Goal: Task Accomplishment & Management: Complete application form

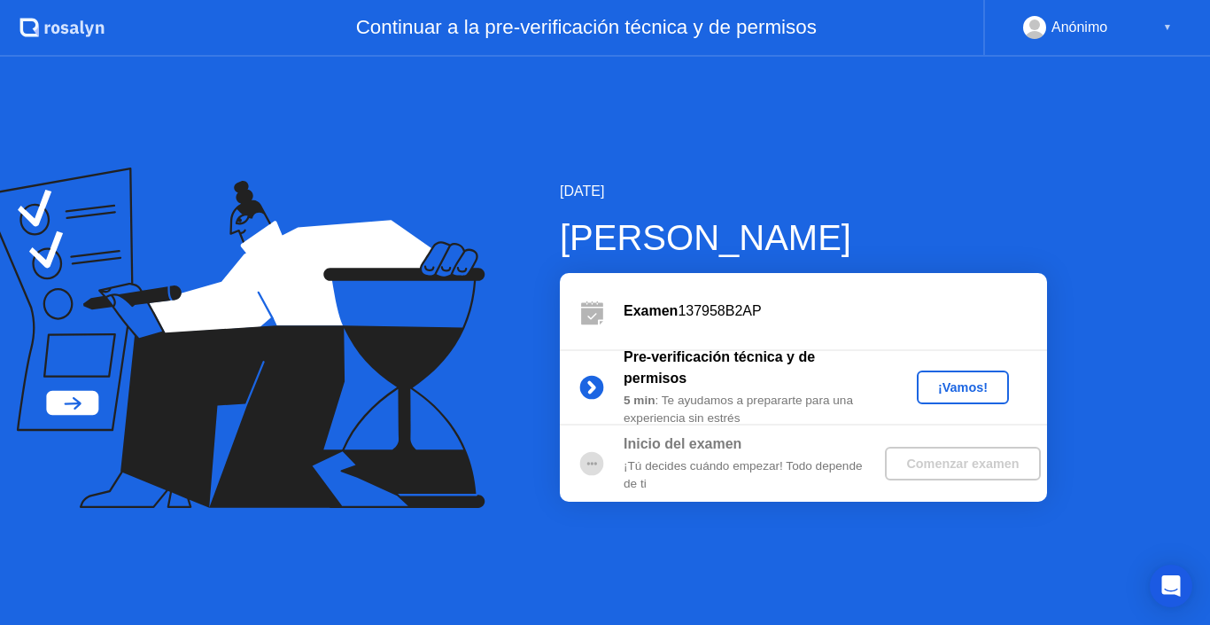
click at [973, 390] on div "¡Vamos!" at bounding box center [963, 387] width 78 height 14
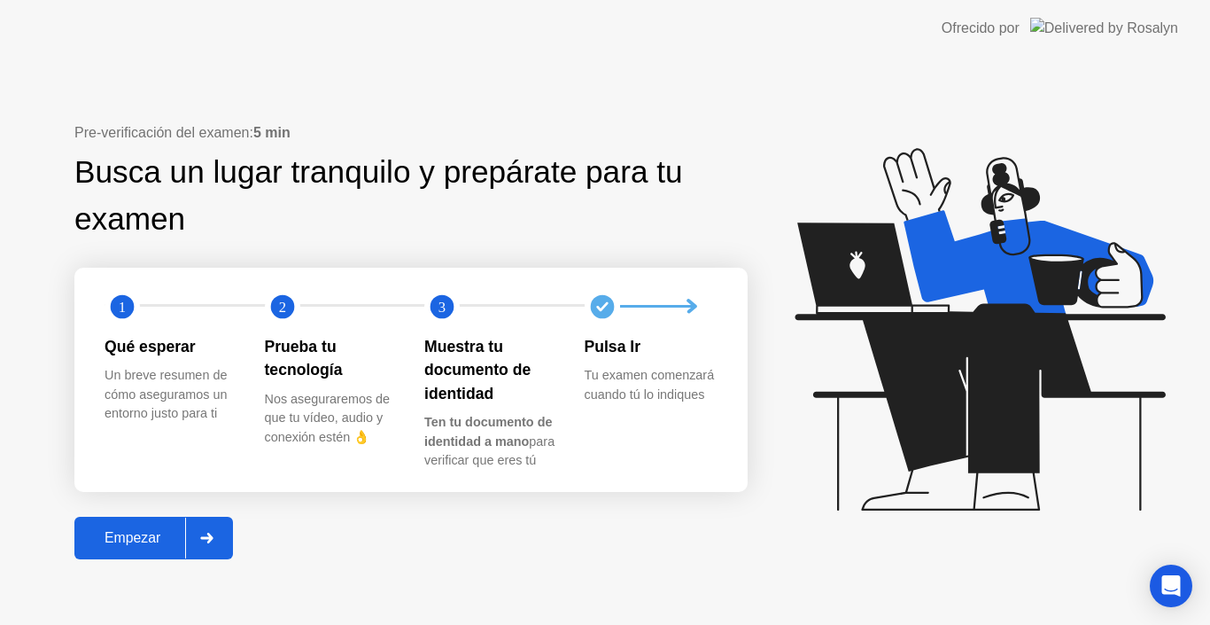
click at [152, 543] on div "Empezar" at bounding box center [132, 538] width 105 height 16
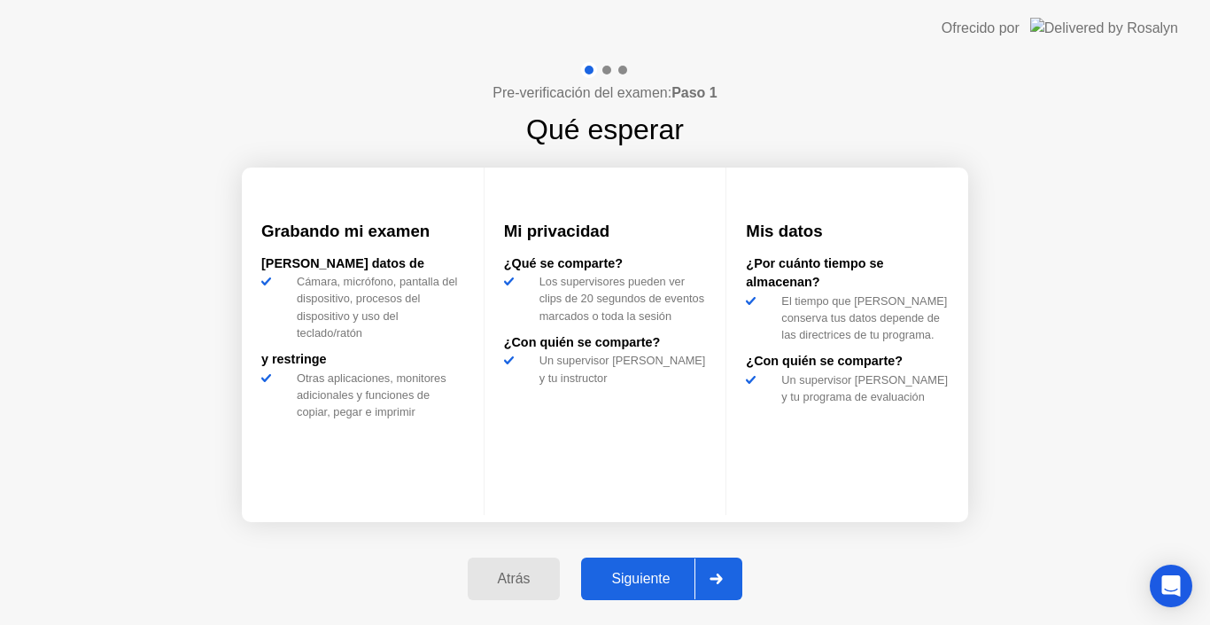
click at [624, 578] on div "Siguiente" at bounding box center [641, 579] width 108 height 16
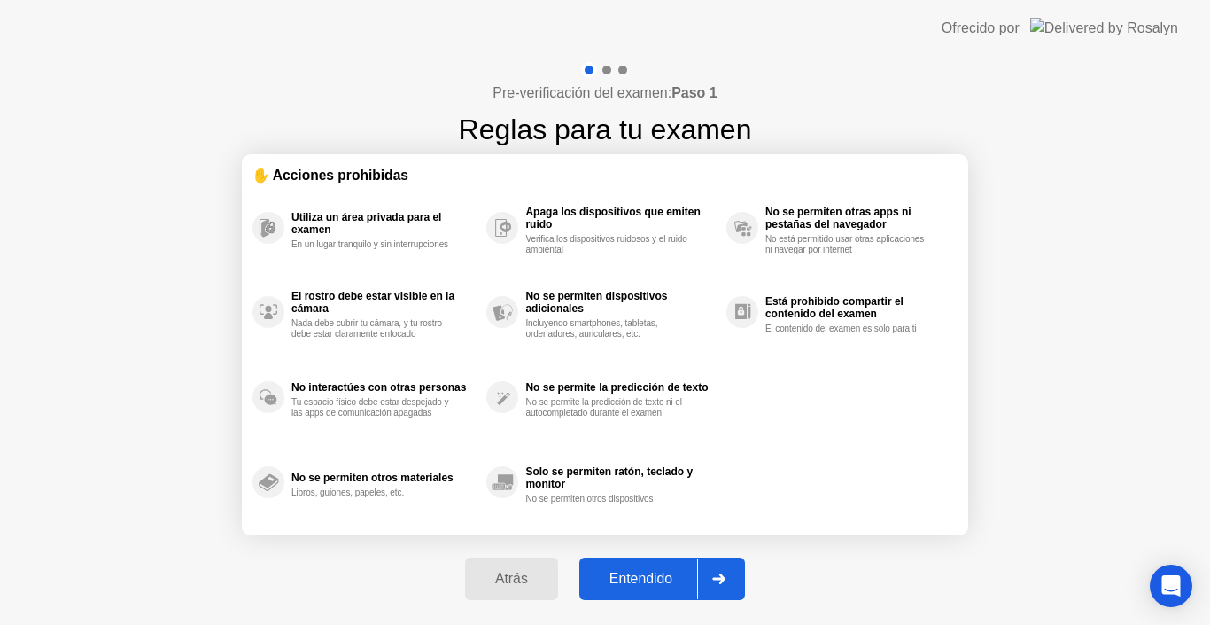
click at [624, 578] on div "Entendido" at bounding box center [641, 579] width 113 height 16
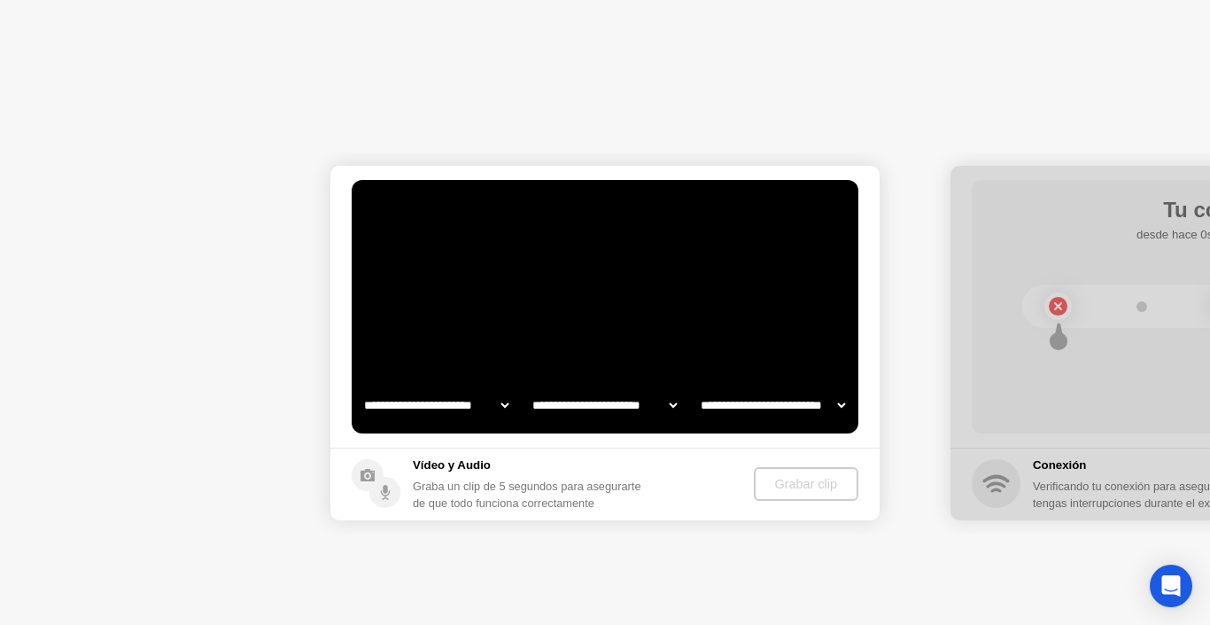
select select "**********"
select select "*******"
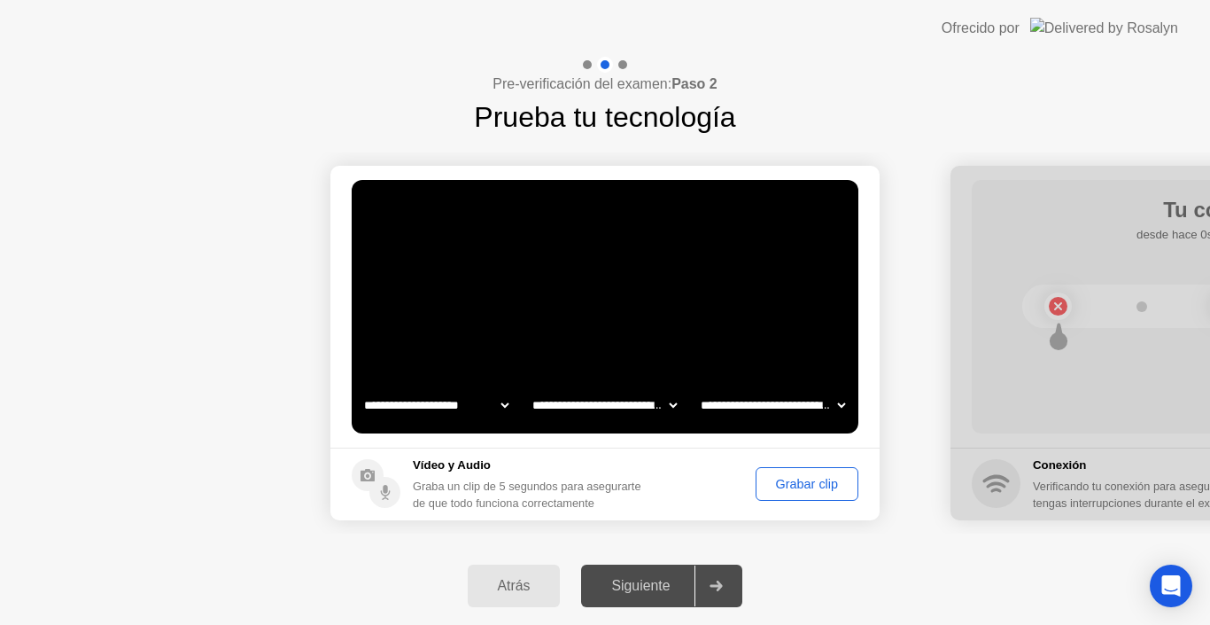
click at [766, 472] on button "Grabar clip" at bounding box center [807, 484] width 103 height 34
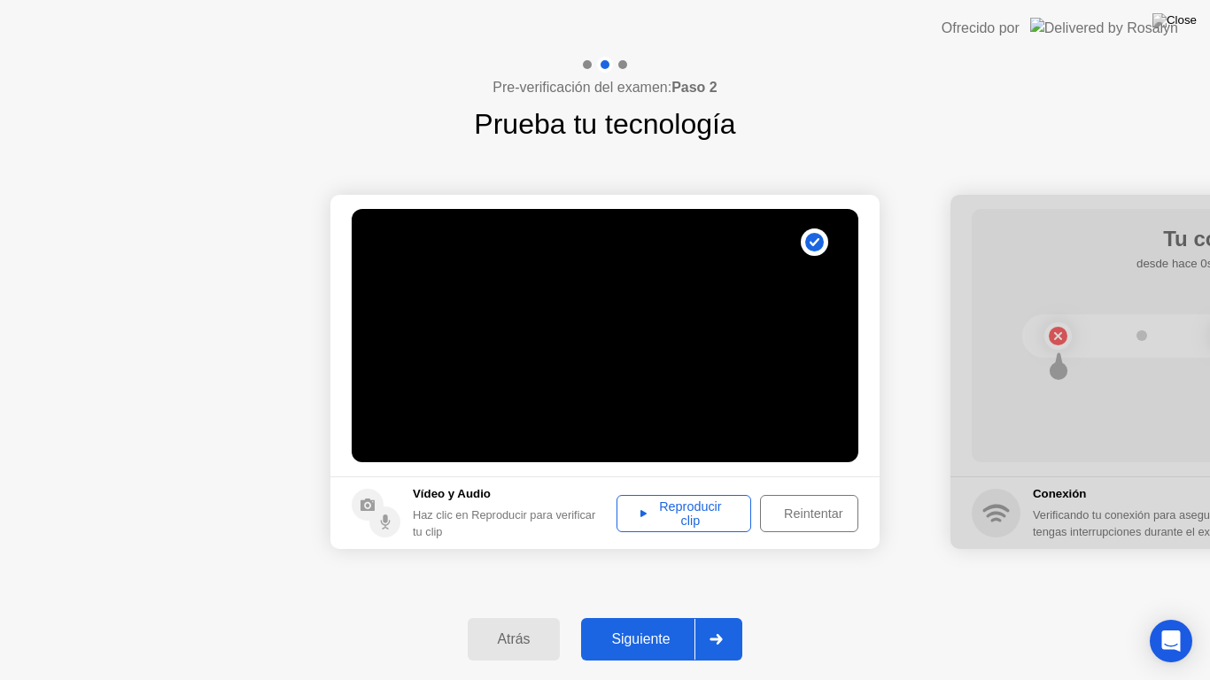
click at [670, 507] on div "Reproducir clip" at bounding box center [684, 514] width 122 height 28
click at [620, 624] on div "Siguiente" at bounding box center [641, 640] width 108 height 16
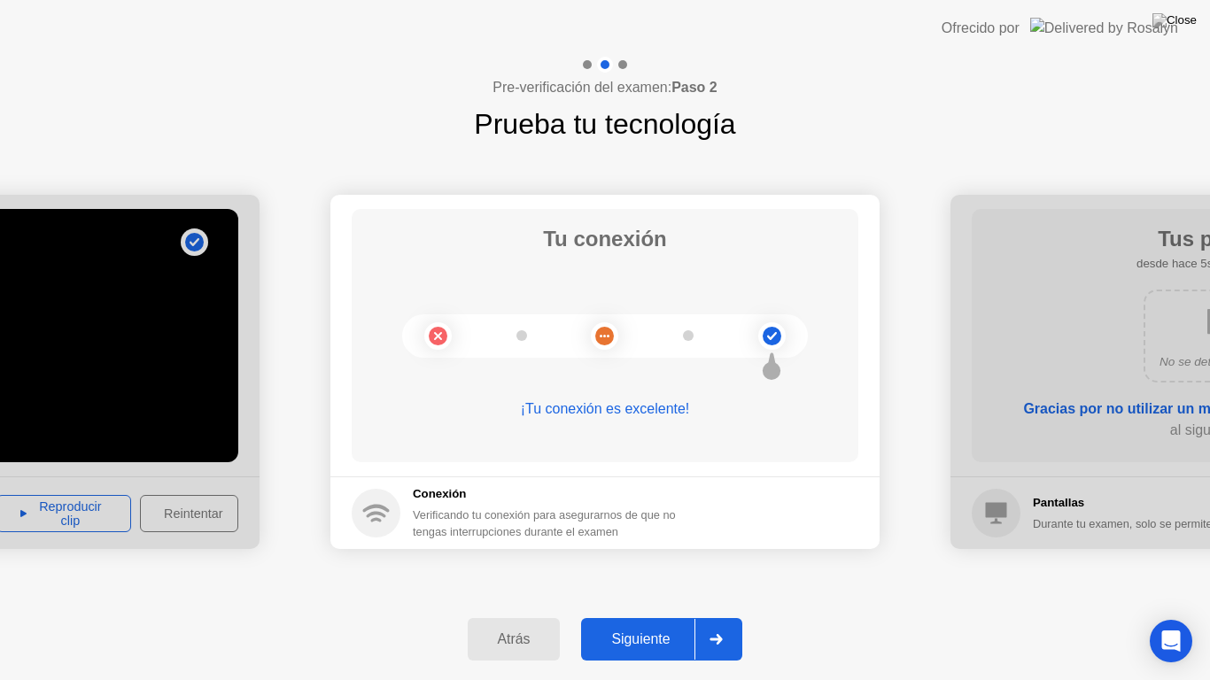
click at [620, 624] on div "Siguiente" at bounding box center [641, 640] width 108 height 16
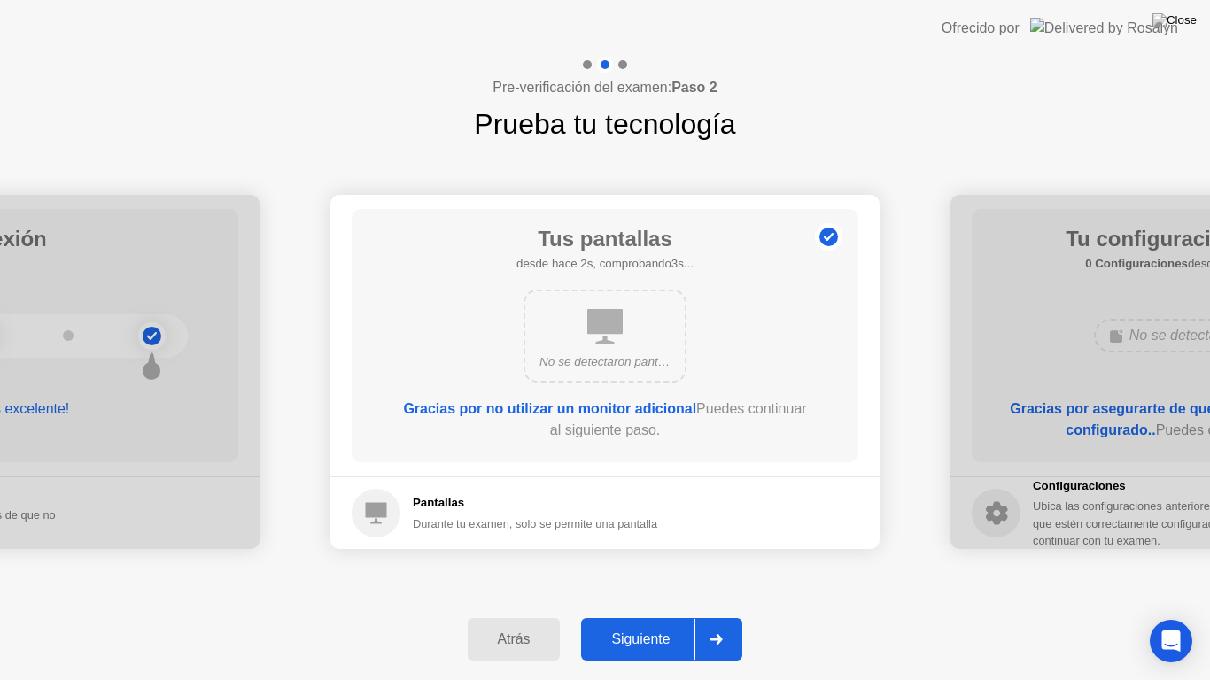
click at [620, 624] on div "Siguiente" at bounding box center [641, 640] width 108 height 16
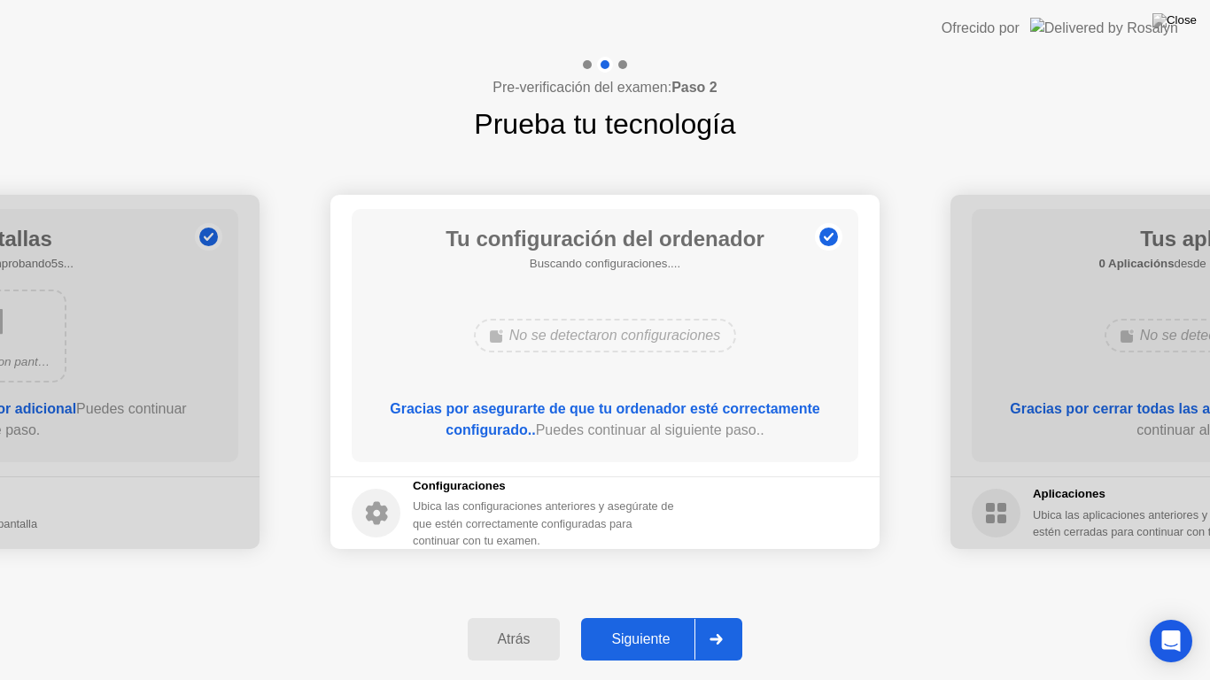
click at [620, 624] on div "Siguiente" at bounding box center [641, 640] width 108 height 16
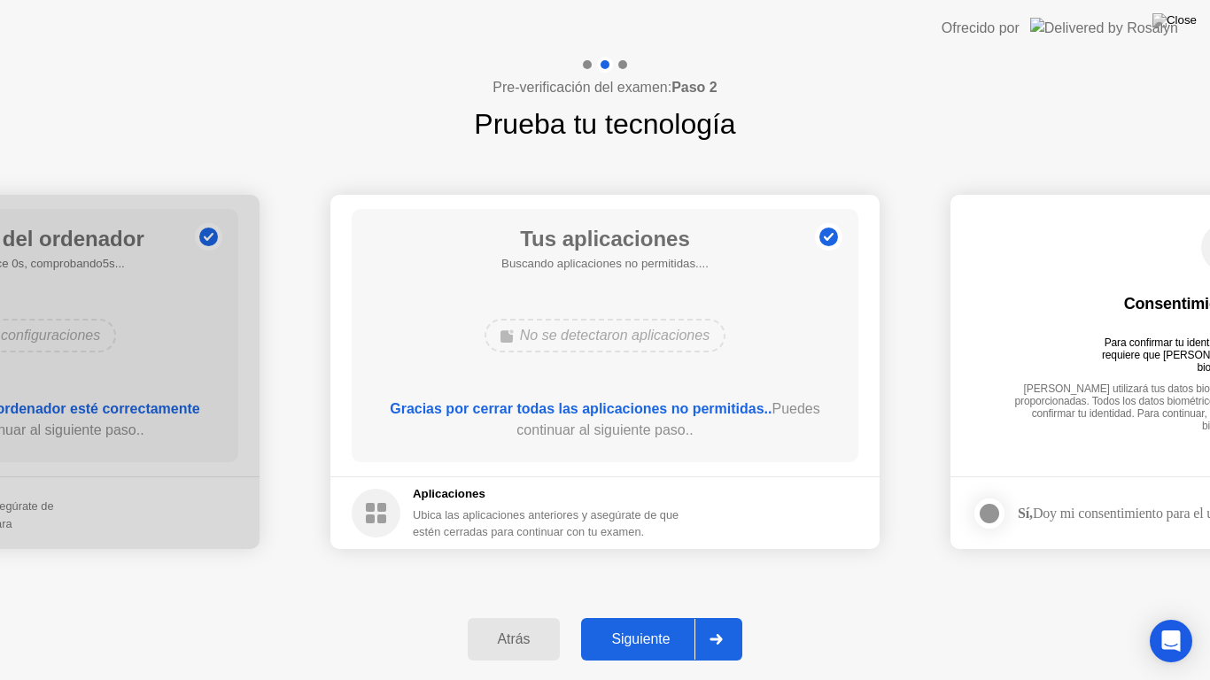
click at [620, 624] on div "Siguiente" at bounding box center [641, 640] width 108 height 16
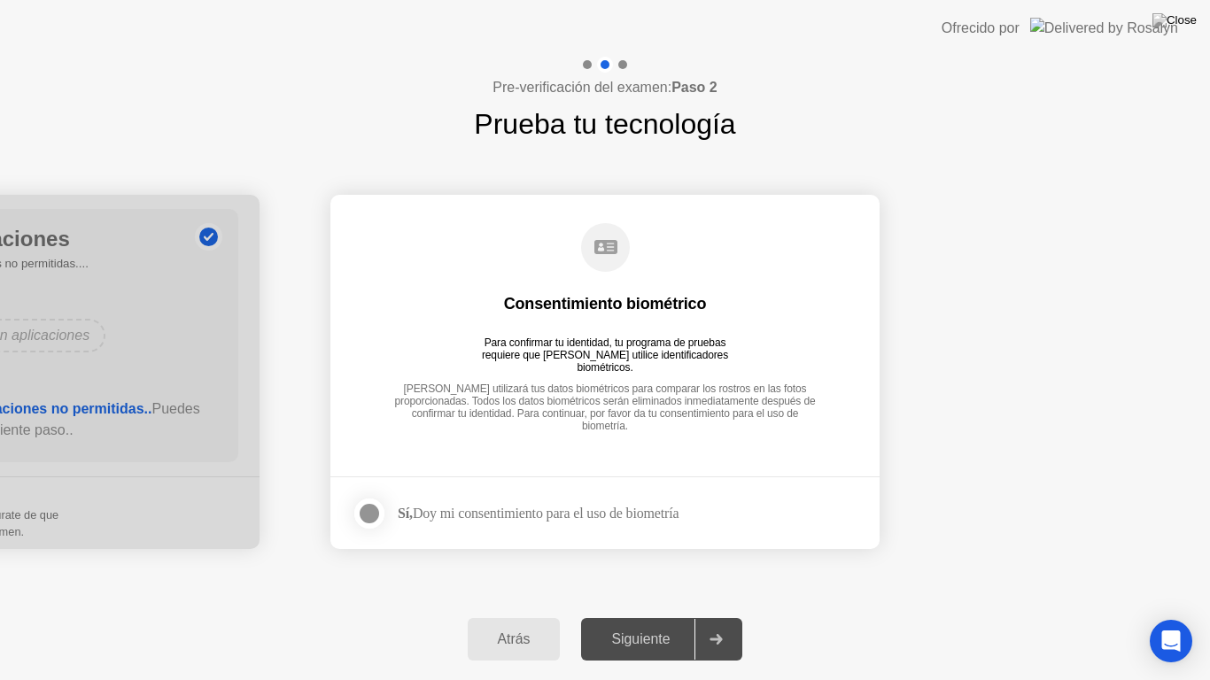
click at [368, 514] on div at bounding box center [369, 513] width 21 height 21
click at [600, 624] on button "Siguiente" at bounding box center [661, 639] width 161 height 43
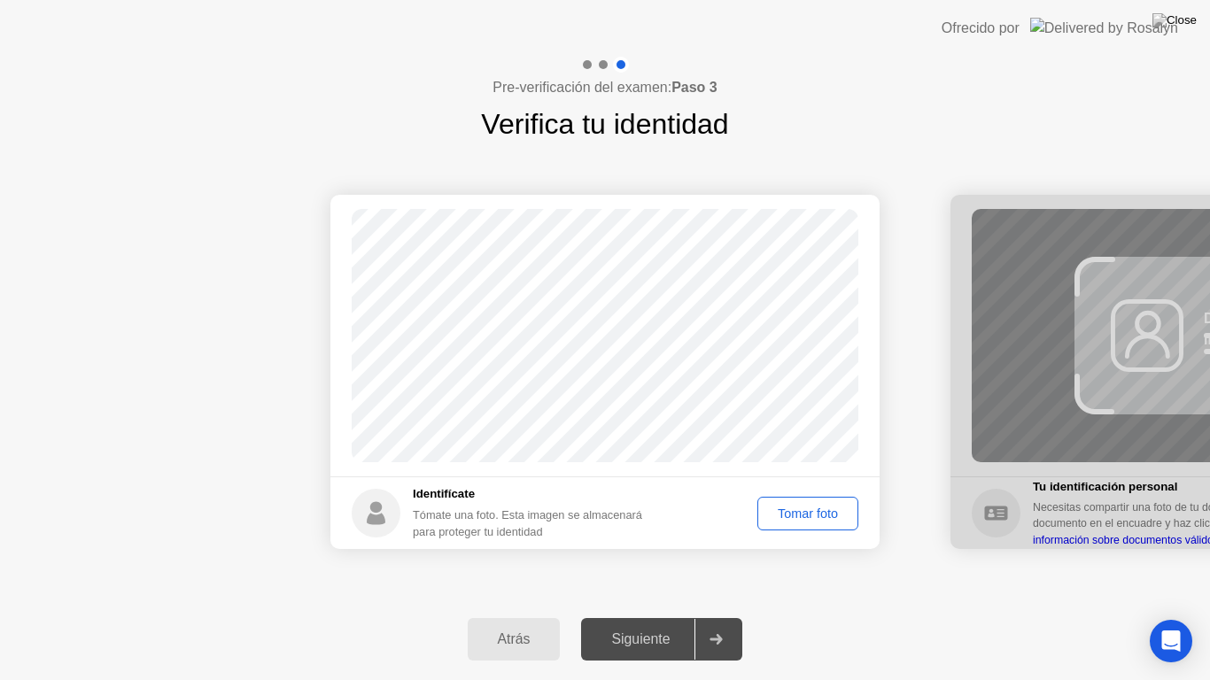
click at [801, 502] on button "Tomar foto" at bounding box center [808, 514] width 101 height 34
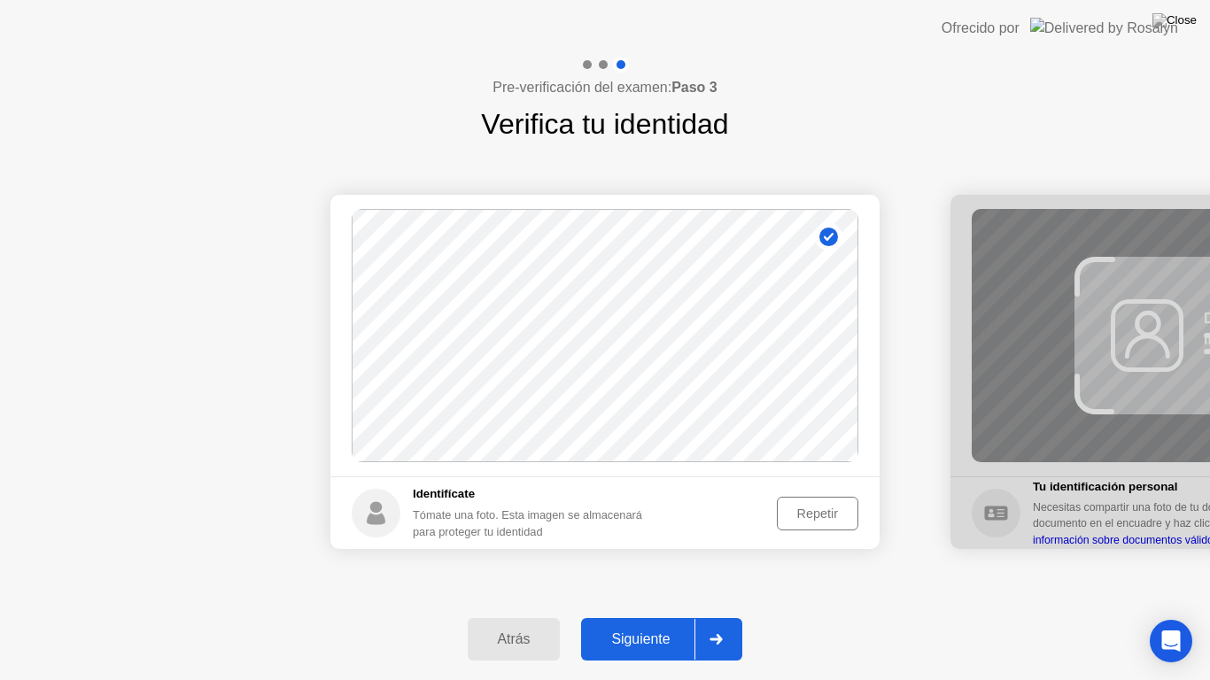
click at [624, 624] on div "Siguiente" at bounding box center [641, 640] width 108 height 16
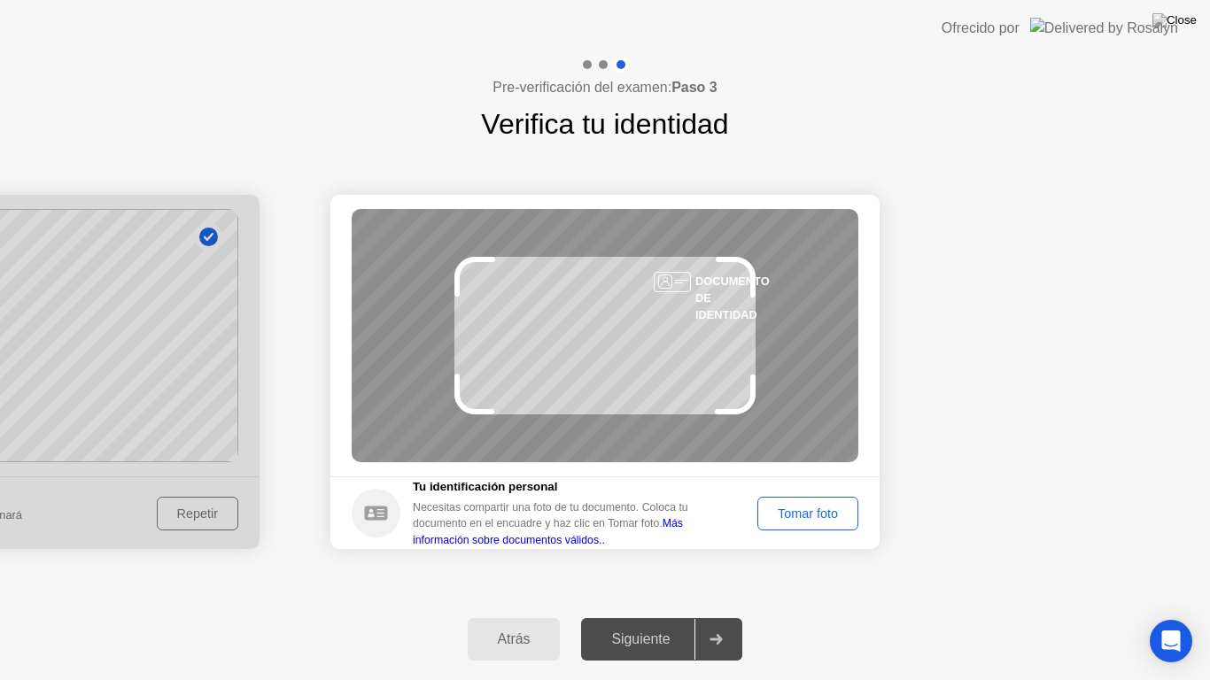
click at [791, 509] on div "Tomar foto" at bounding box center [808, 514] width 89 height 14
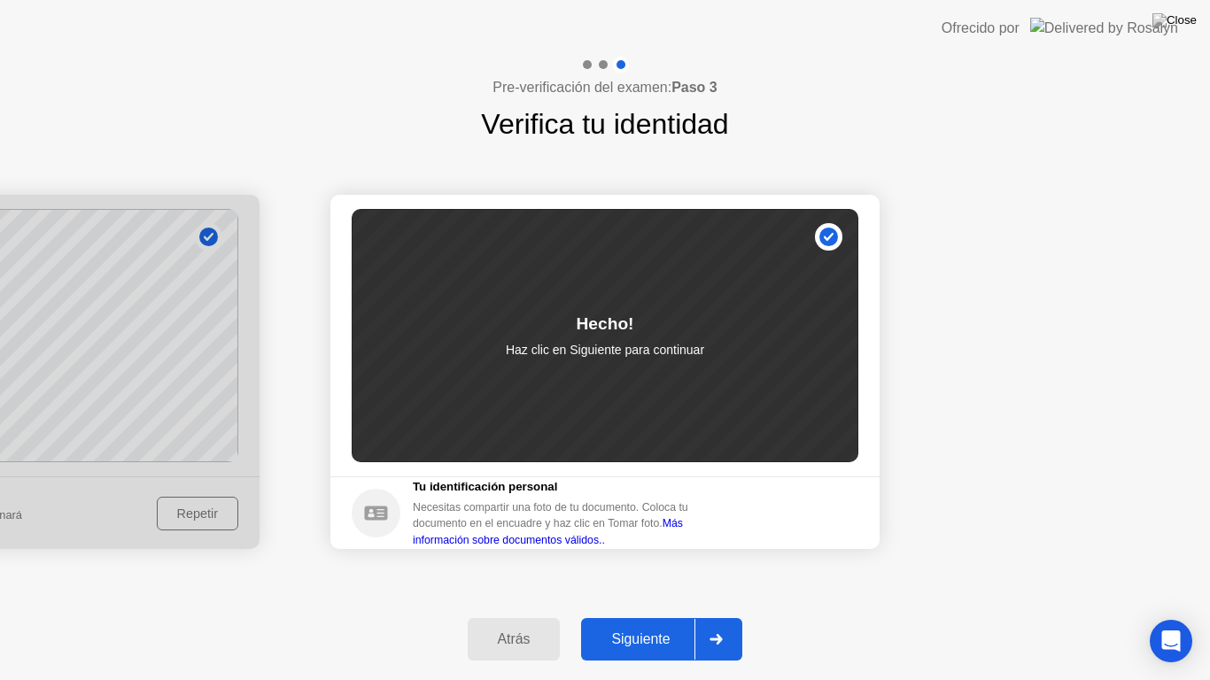
drag, startPoint x: 670, startPoint y: 600, endPoint x: 662, endPoint y: 604, distance: 9.1
click at [670, 601] on div "Atrás Siguiente" at bounding box center [605, 640] width 1210 height 82
click at [663, 624] on div "Siguiente" at bounding box center [641, 640] width 108 height 16
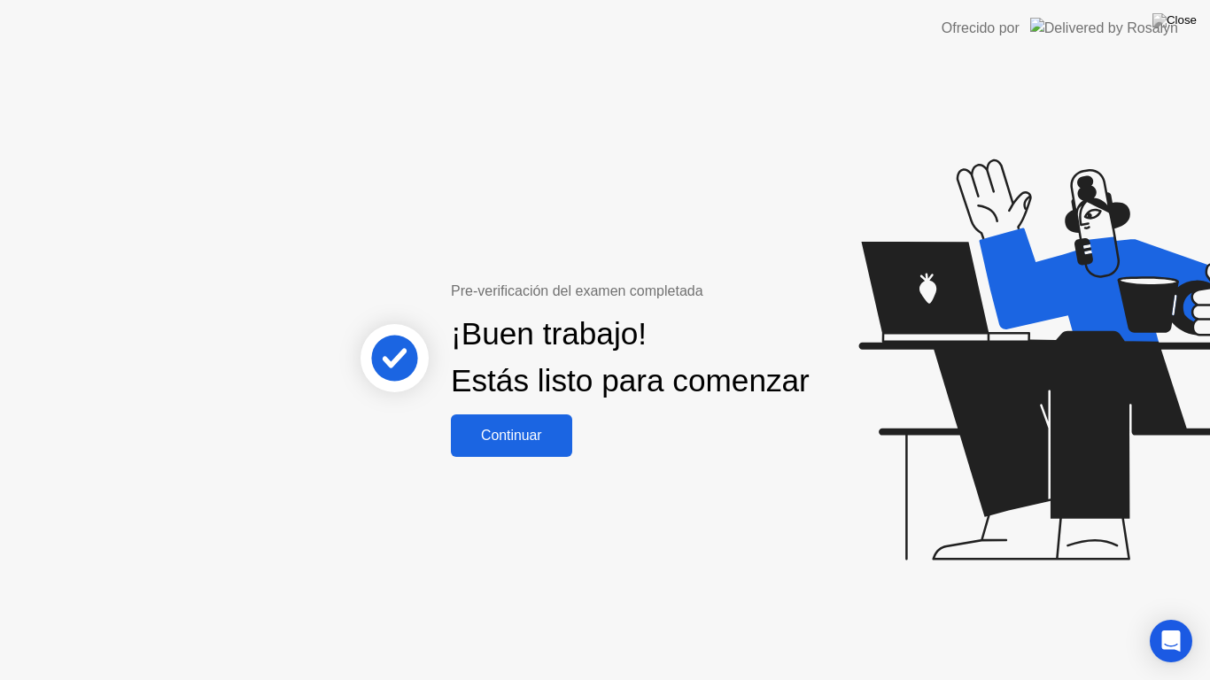
click at [517, 444] on div "Continuar" at bounding box center [511, 436] width 111 height 16
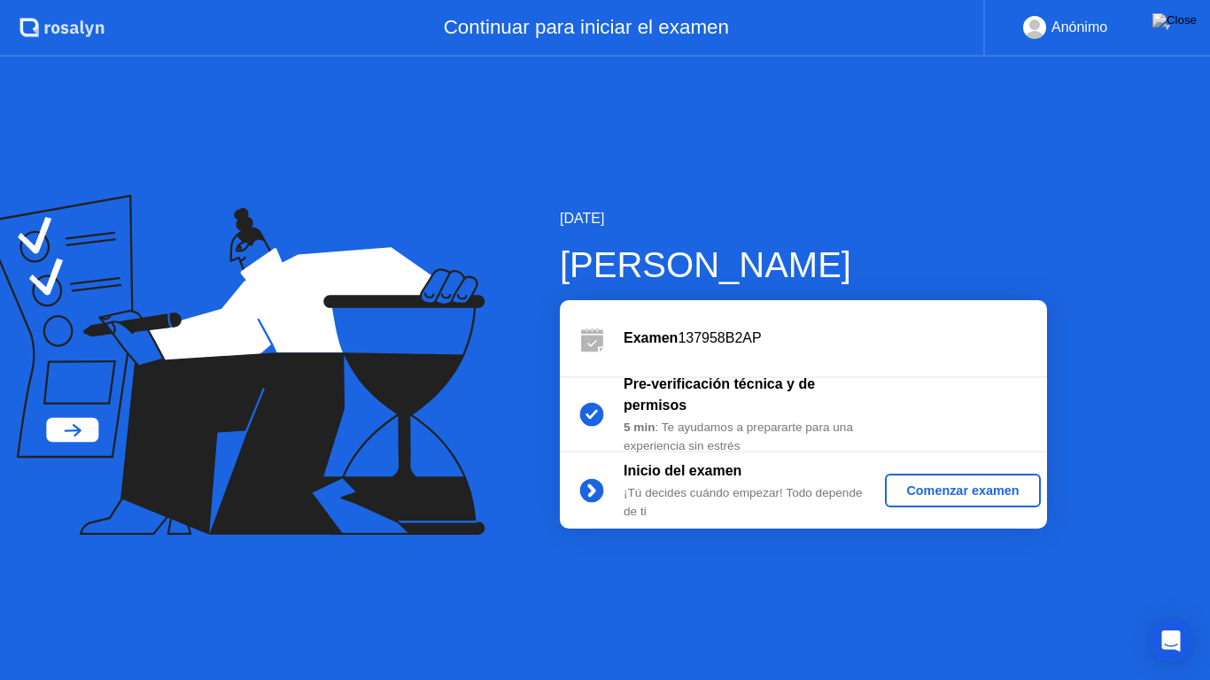
click at [960, 496] on div "Comenzar examen" at bounding box center [962, 491] width 141 height 14
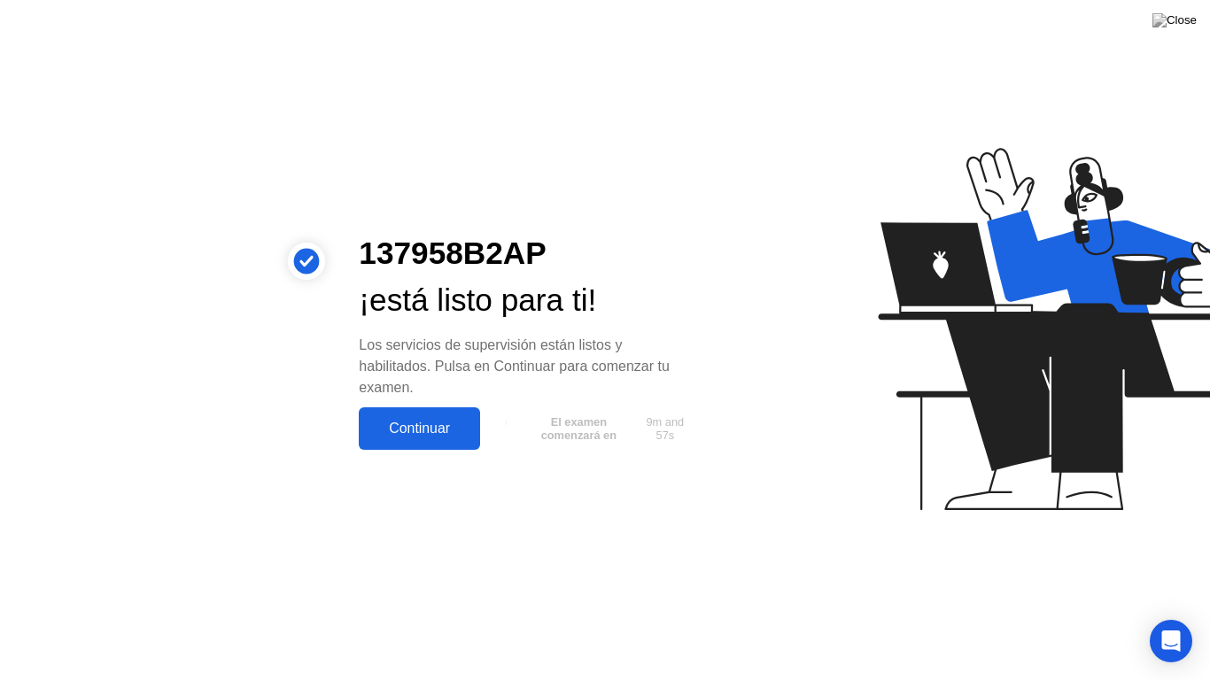
click at [450, 428] on div "Continuar" at bounding box center [419, 429] width 111 height 16
